Goal: Task Accomplishment & Management: Manage account settings

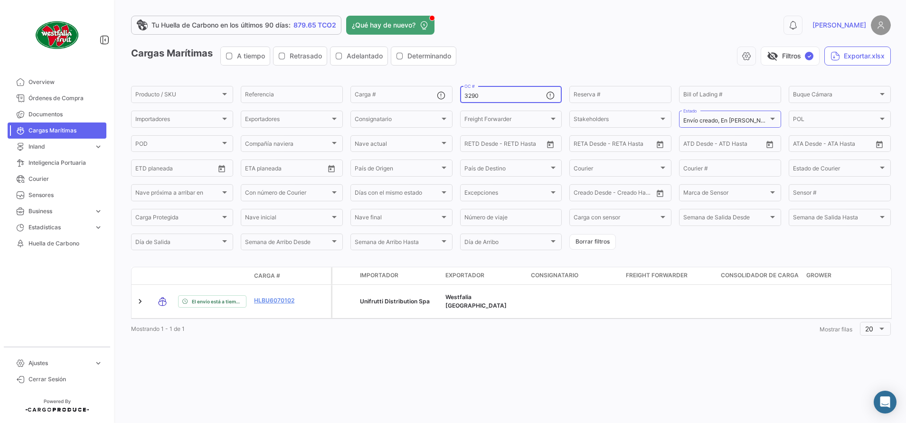
type input "3290"
click at [76, 100] on span "Órdenes de Compra" at bounding box center [65, 98] width 74 height 9
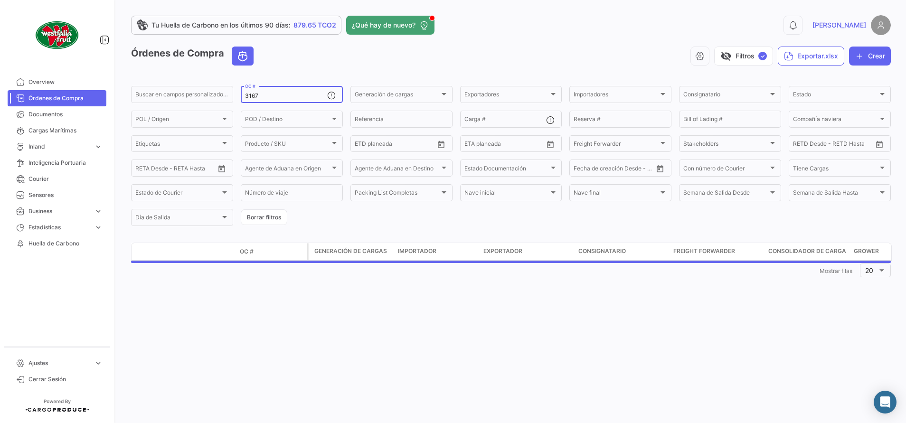
click at [265, 94] on input "3167" at bounding box center [286, 96] width 82 height 7
type input "3"
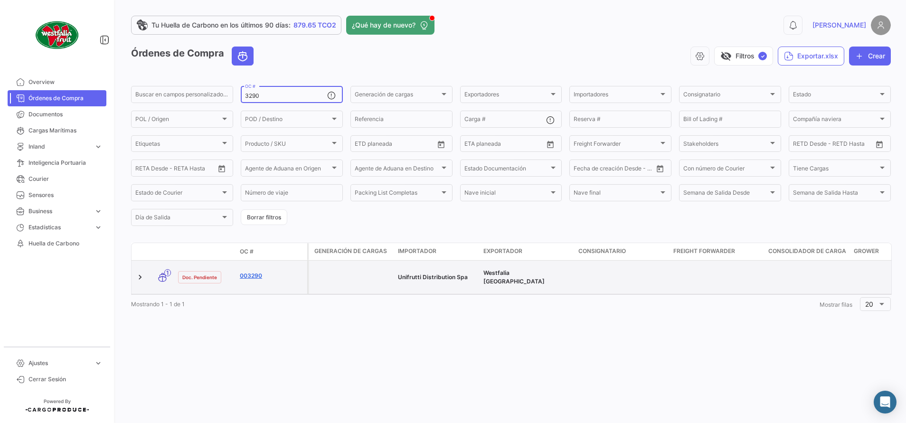
type input "3290"
click at [252, 272] on link "003290" at bounding box center [272, 276] width 64 height 9
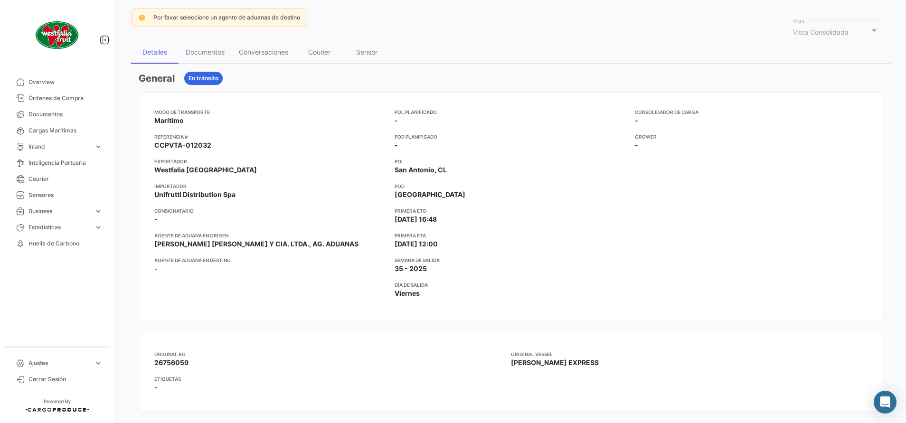
scroll to position [71, 0]
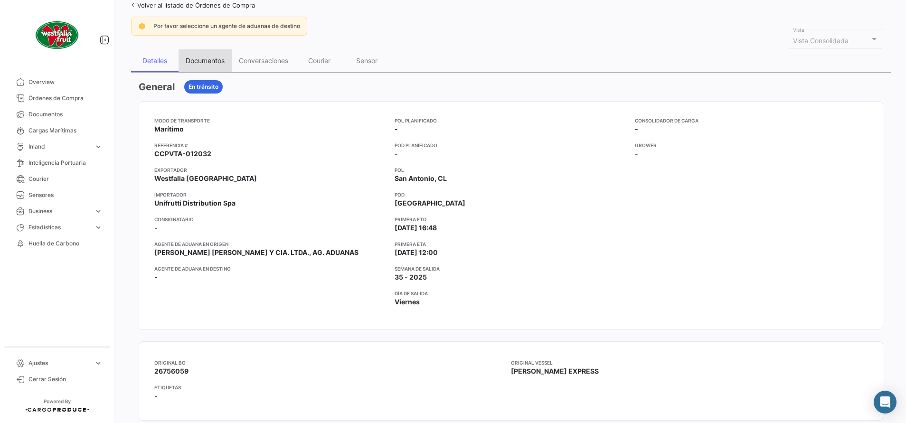
click at [207, 58] on div "Documentos" at bounding box center [205, 61] width 39 height 8
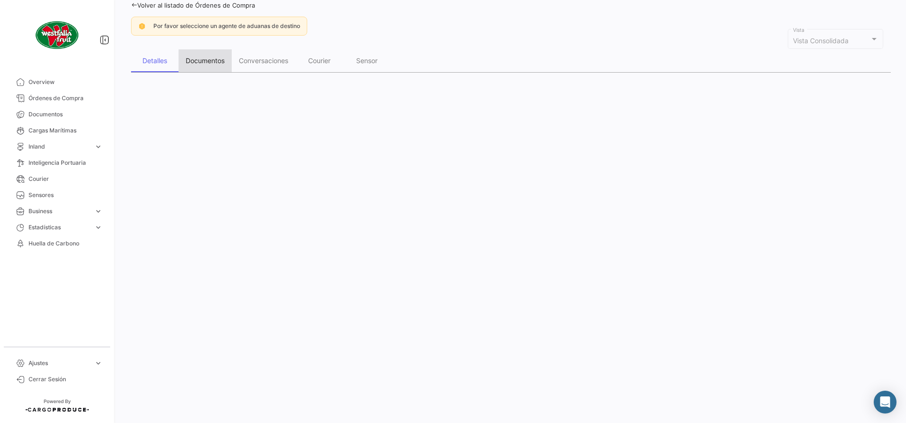
scroll to position [0, 0]
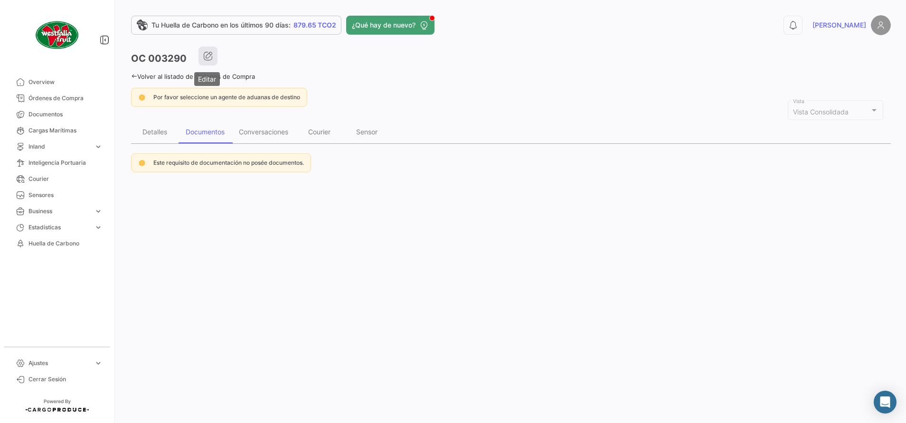
click at [211, 60] on icon "button" at bounding box center [207, 55] width 9 height 9
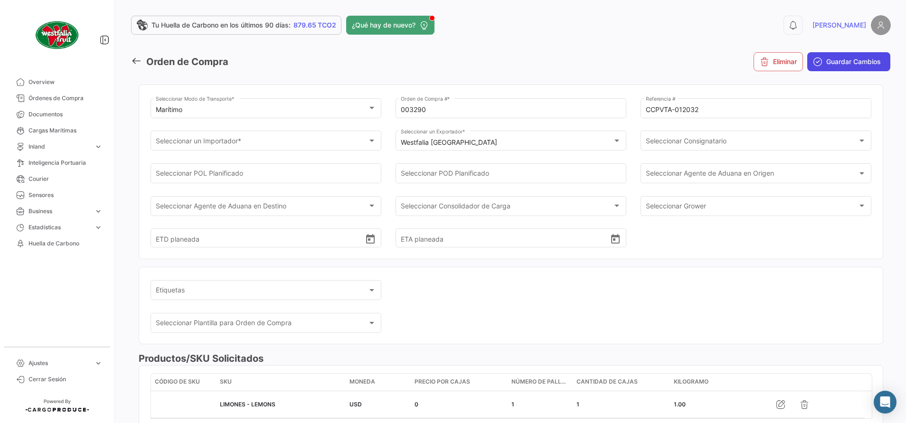
click at [813, 57] on icon "submit" at bounding box center [817, 61] width 9 height 9
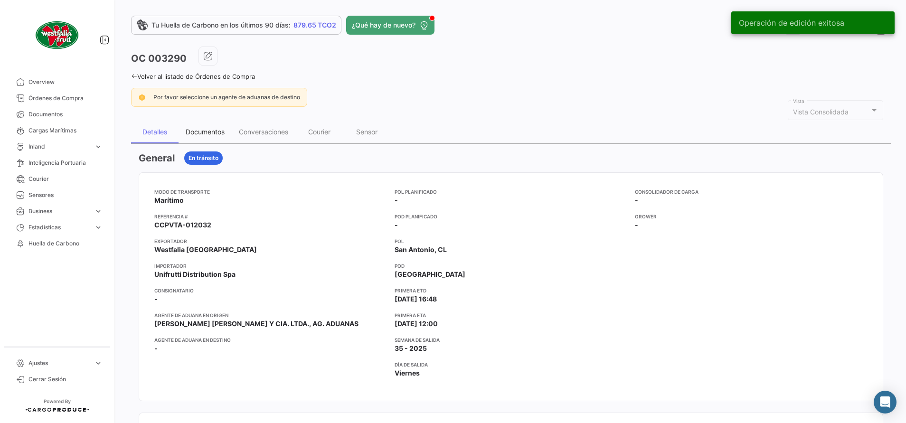
click at [206, 132] on div "Documentos" at bounding box center [205, 132] width 39 height 8
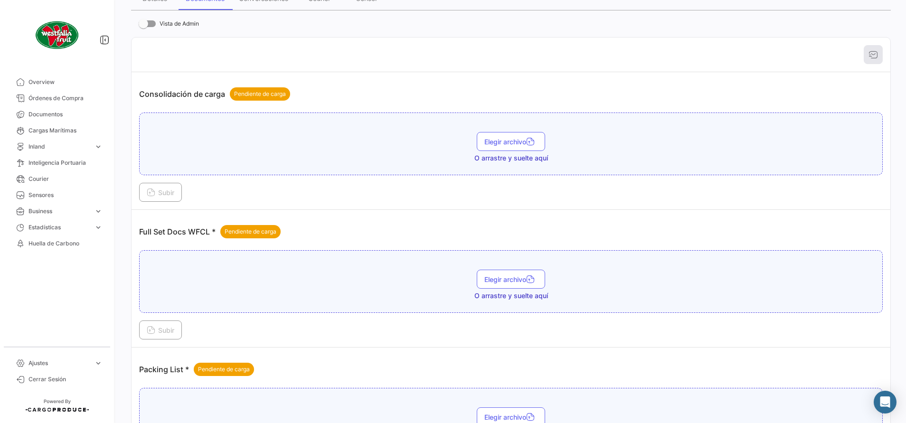
scroll to position [142, 0]
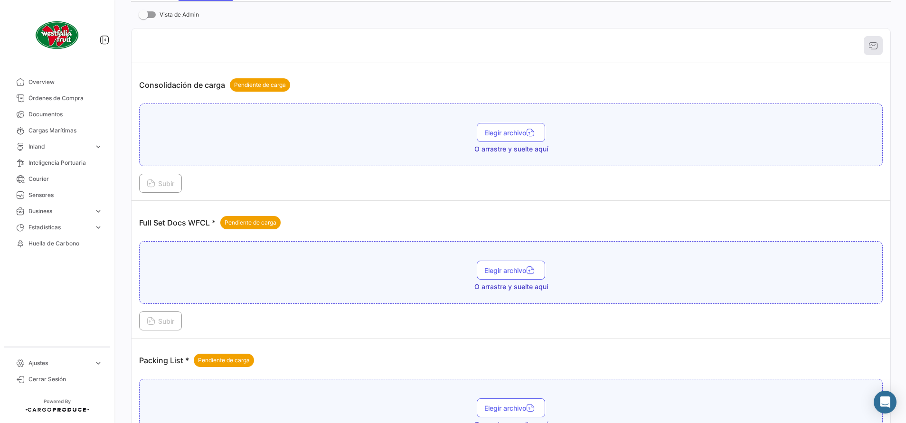
click at [531, 282] on span "O arrastre y suelte aquí" at bounding box center [511, 286] width 74 height 9
click at [521, 272] on span "Elegir archivo" at bounding box center [510, 270] width 53 height 8
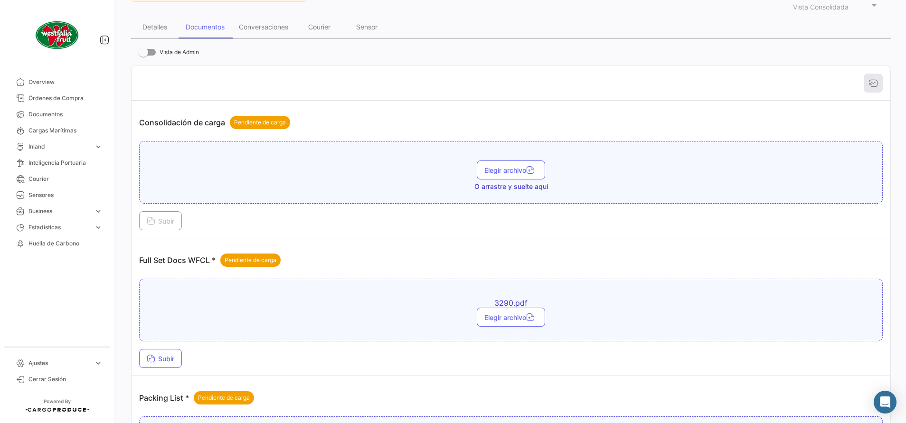
scroll to position [214, 0]
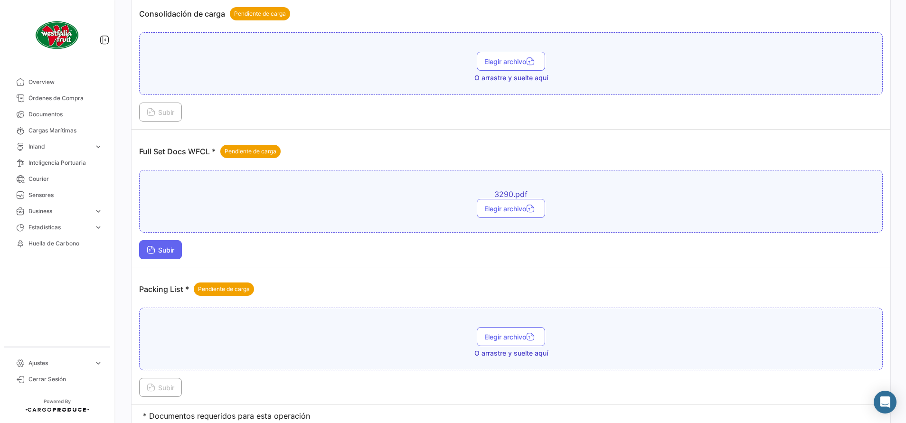
click at [165, 254] on button "Subir" at bounding box center [160, 249] width 43 height 19
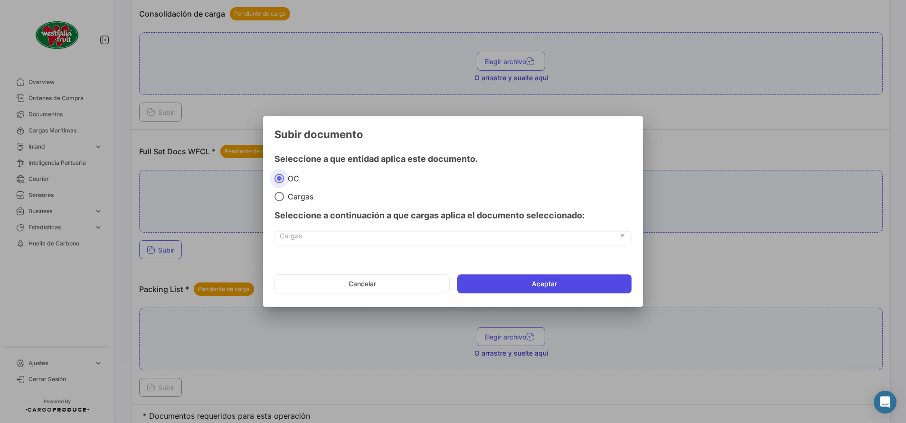
click at [525, 286] on button "Aceptar" at bounding box center [544, 283] width 174 height 19
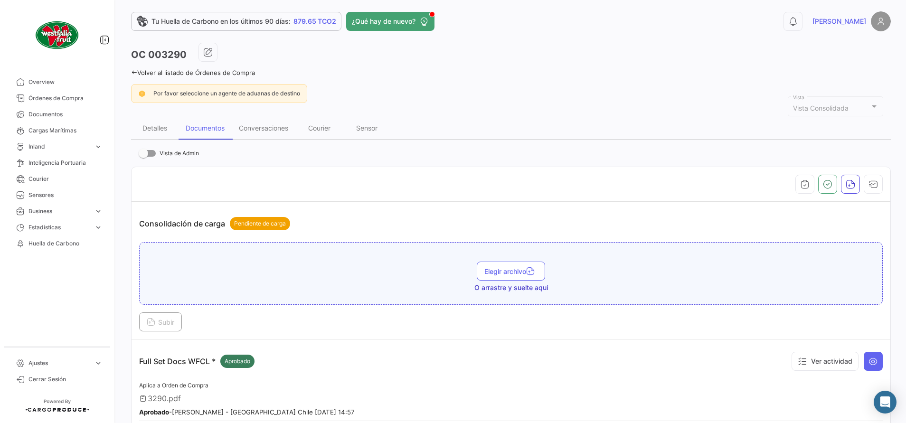
scroll to position [0, 0]
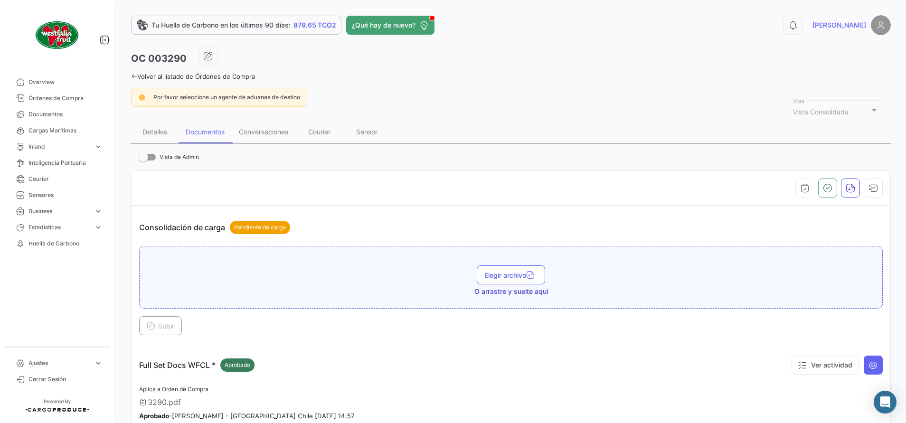
click at [137, 76] on link "Volver al listado de Órdenes de Compra" at bounding box center [193, 77] width 124 height 8
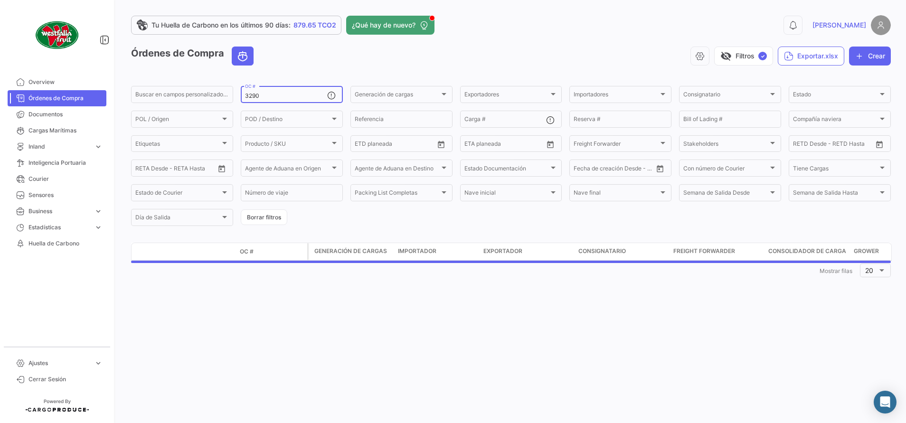
click at [273, 95] on input "3290" at bounding box center [286, 96] width 82 height 7
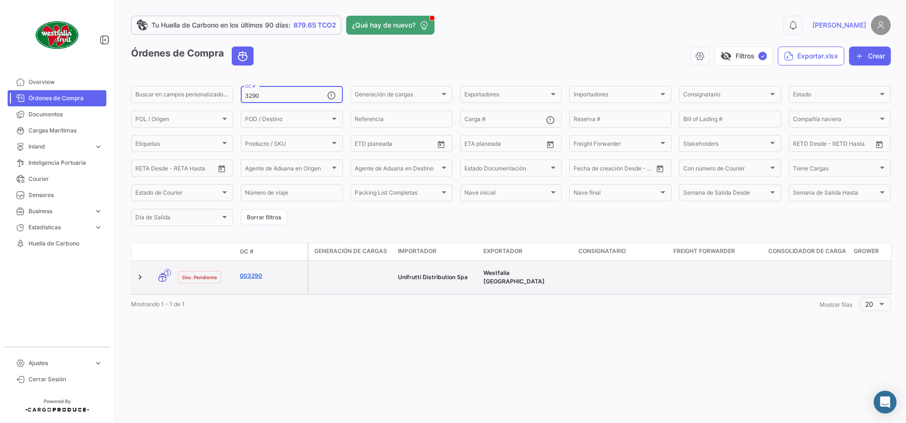
click at [254, 272] on link "003290" at bounding box center [272, 276] width 64 height 9
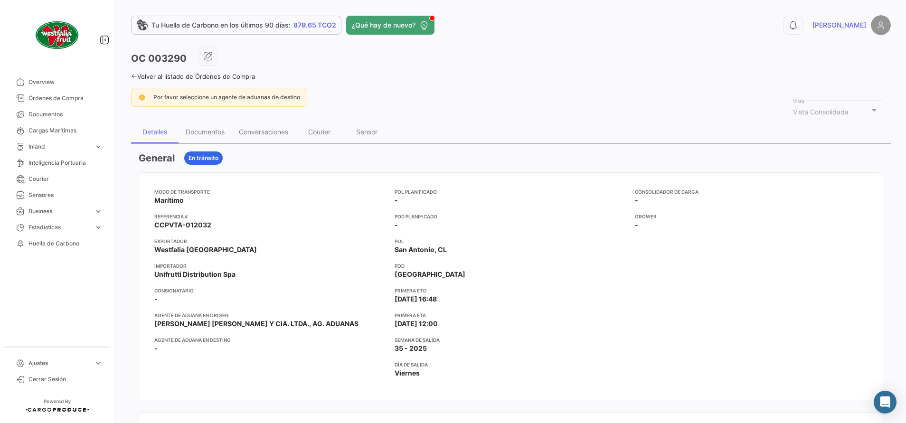
click at [383, 91] on div "Por favor seleccione un agente de aduanas de destino" at bounding box center [511, 97] width 760 height 19
click at [218, 134] on div "Documentos" at bounding box center [205, 132] width 39 height 8
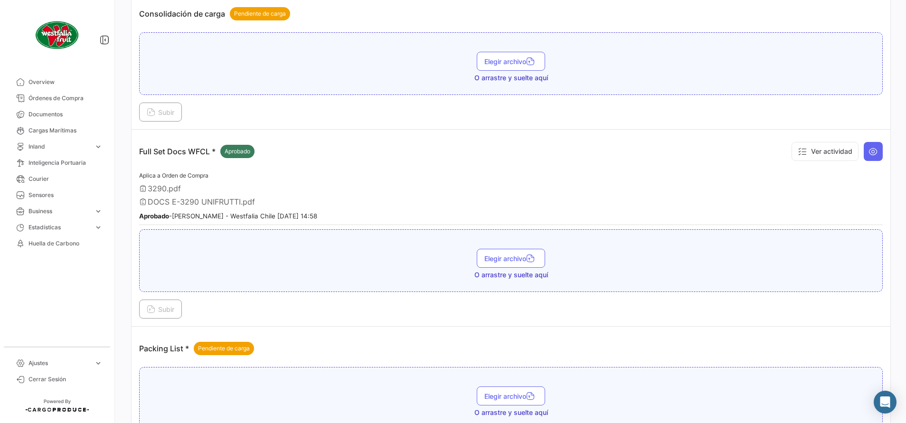
scroll to position [71, 0]
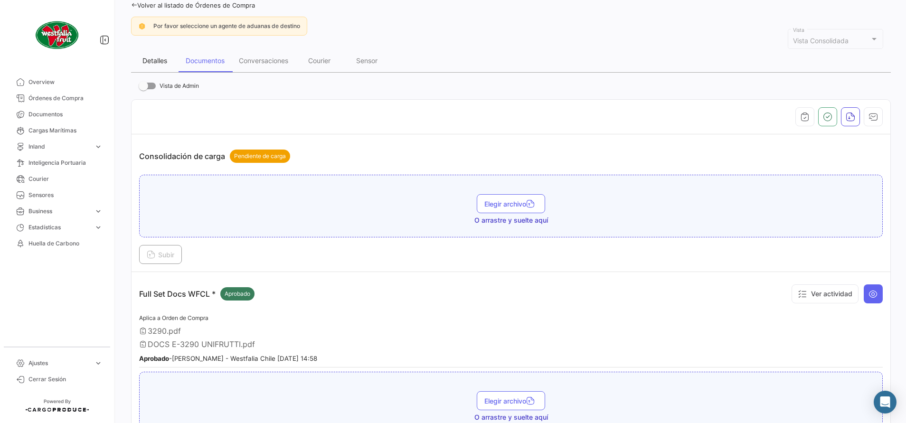
click at [151, 71] on div "Detalles" at bounding box center [154, 60] width 47 height 23
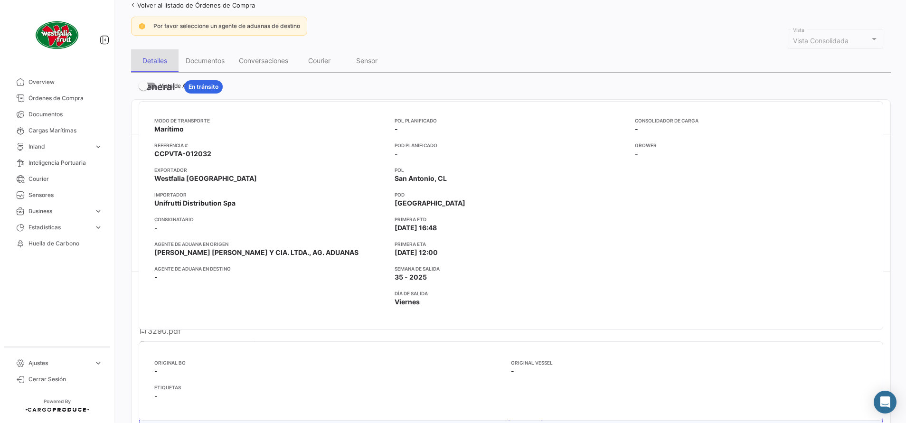
scroll to position [0, 0]
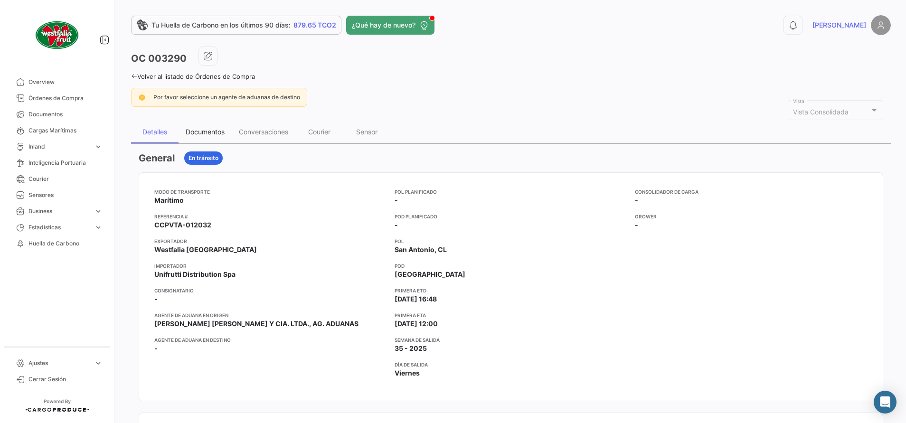
click at [188, 127] on div "Documentos" at bounding box center [205, 132] width 53 height 23
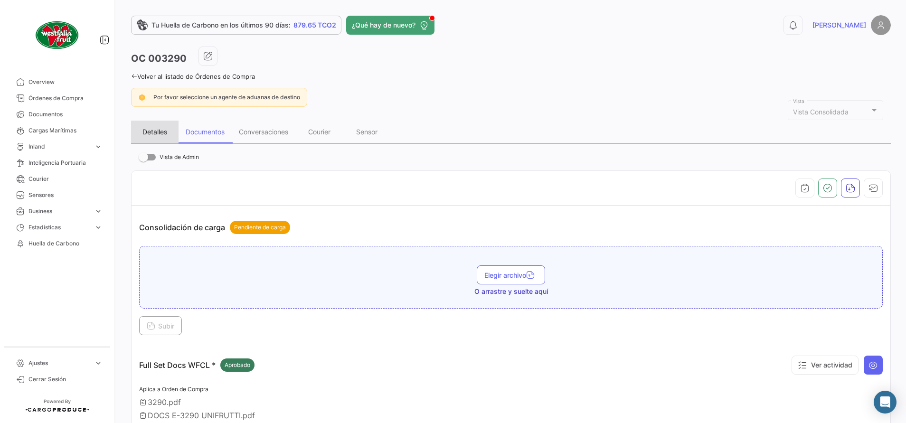
click at [150, 136] on div "Detalles" at bounding box center [154, 132] width 25 height 8
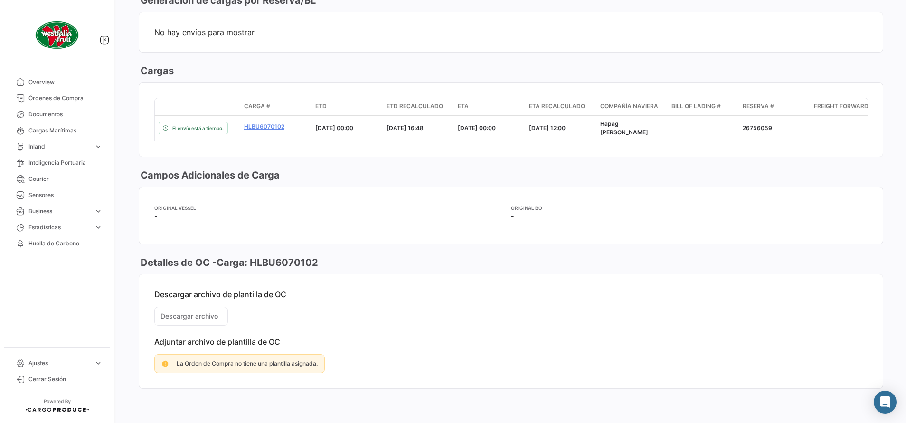
scroll to position [660, 0]
click at [59, 103] on link "Órdenes de Compra" at bounding box center [57, 98] width 99 height 16
